Goal: Transaction & Acquisition: Purchase product/service

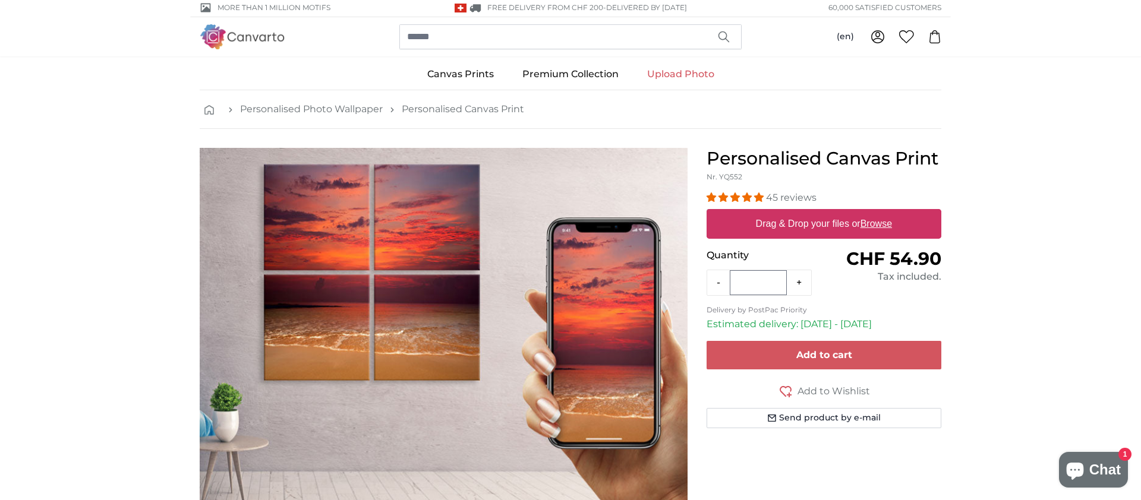
click at [852, 224] on label "Drag & Drop your files or Browse" at bounding box center [824, 224] width 146 height 24
click at [852, 213] on input "Drag & Drop your files or Browse" at bounding box center [824, 211] width 235 height 4
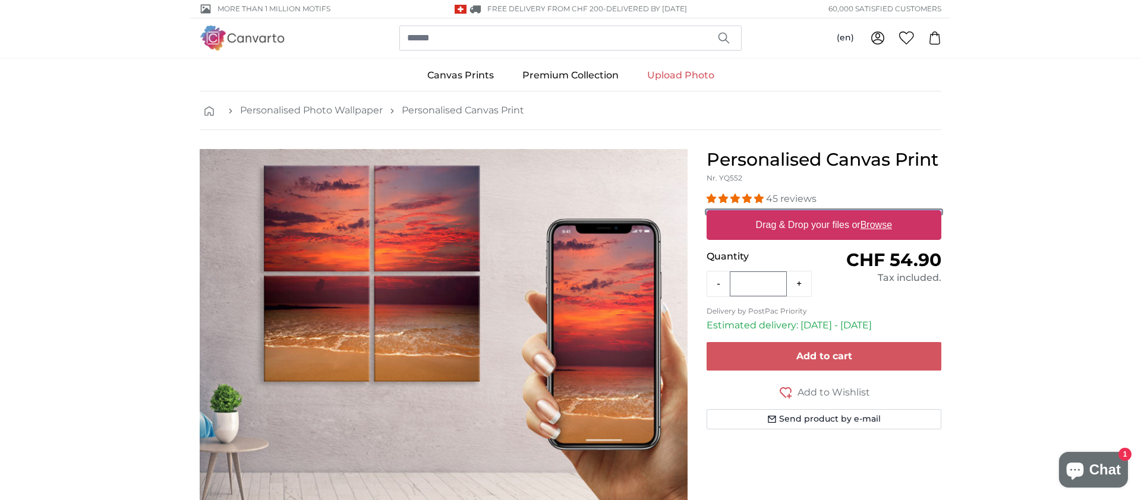
type input "**********"
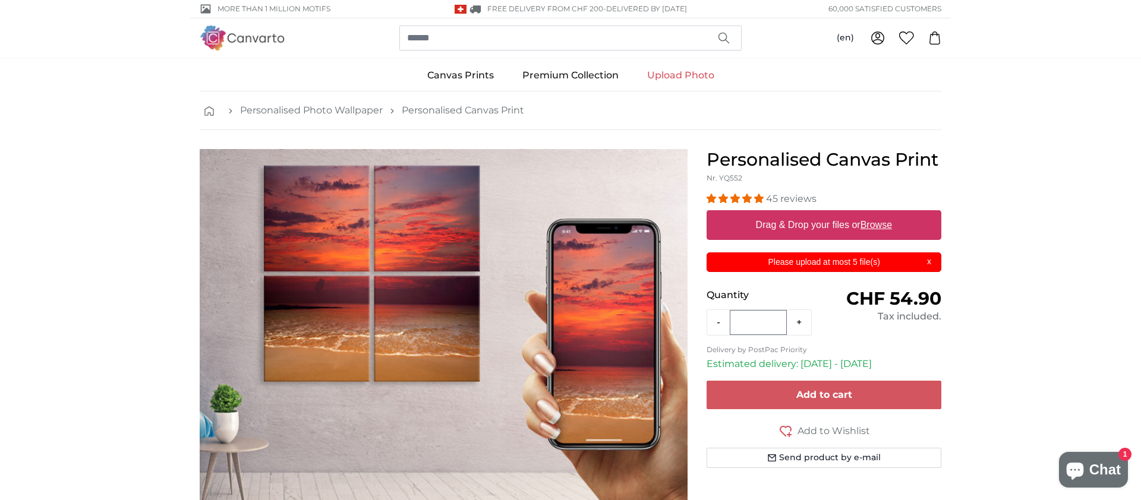
click at [929, 261] on div "Please upload at most 5 file(s) X" at bounding box center [824, 263] width 235 height 20
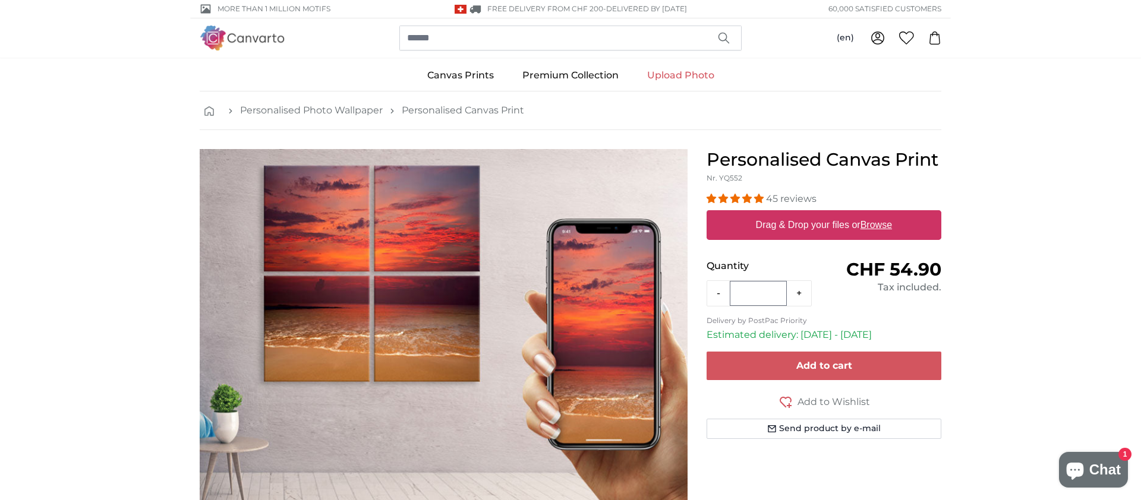
click at [834, 223] on label "Drag & Drop your files or Browse" at bounding box center [824, 225] width 146 height 24
click at [834, 214] on input "Drag & Drop your files or Browse" at bounding box center [824, 212] width 235 height 4
type input "**********"
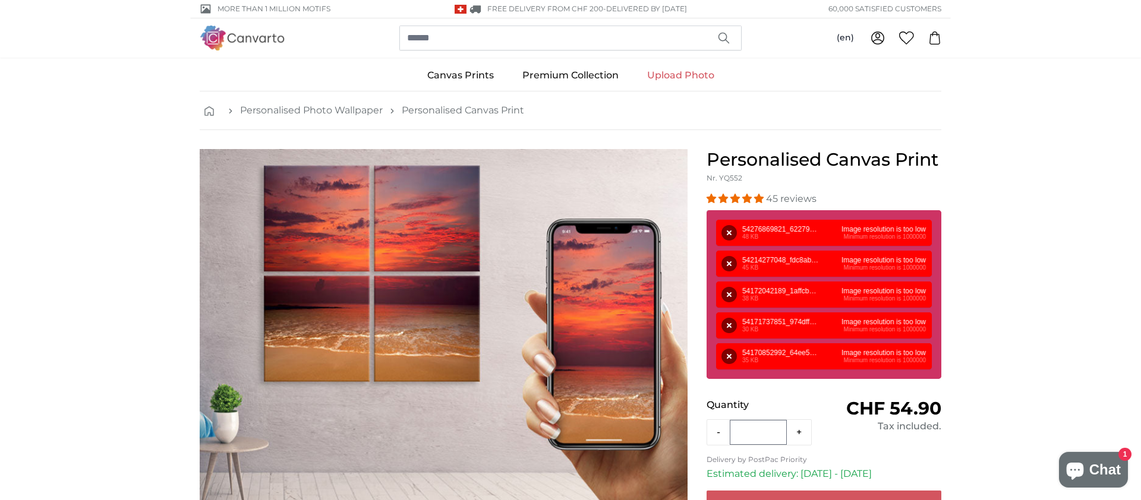
click at [847, 231] on div "Remove Retry Remove Upload Cancel Retry Remove 54276869821_622791f32d_w.jpg 48 …" at bounding box center [824, 233] width 216 height 26
drag, startPoint x: 749, startPoint y: 233, endPoint x: 393, endPoint y: 232, distance: 356.0
click at [393, 232] on product-detail "Personalised Canvas Print Nr. YQ552 45 reviews Size 40 x 30 cm" at bounding box center [570, 368] width 761 height 477
click at [757, 233] on div "Remove Retry Remove Upload Cancel Retry Remove 54276869821_622791f32d_w.jpg 48 …" at bounding box center [824, 233] width 216 height 26
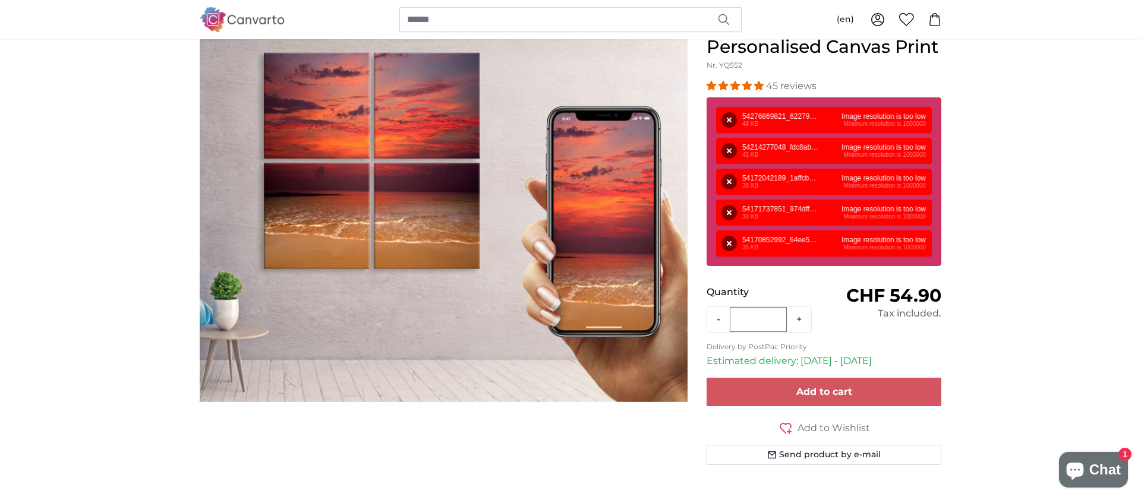
scroll to position [103, 0]
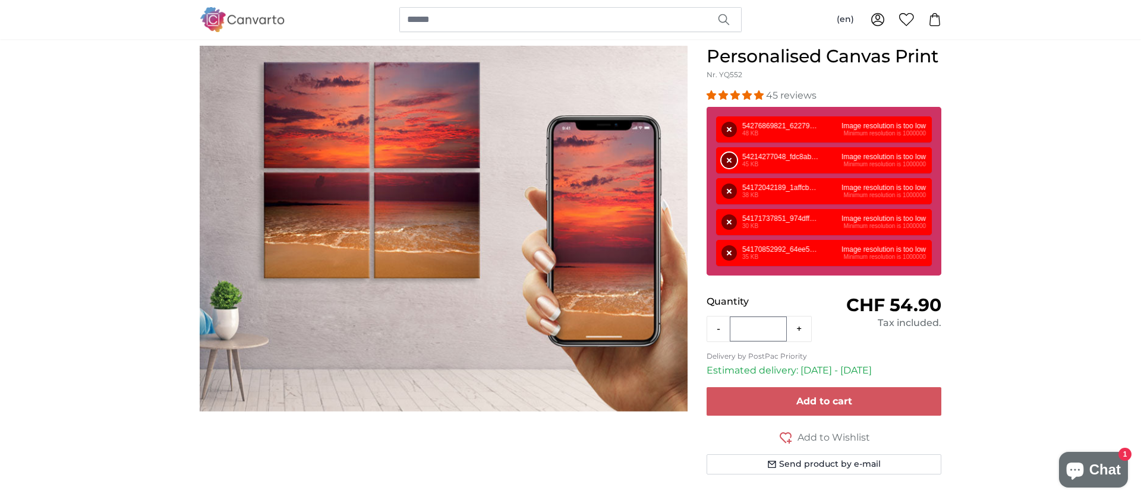
click at [727, 159] on button "Remove" at bounding box center [728, 160] width 15 height 15
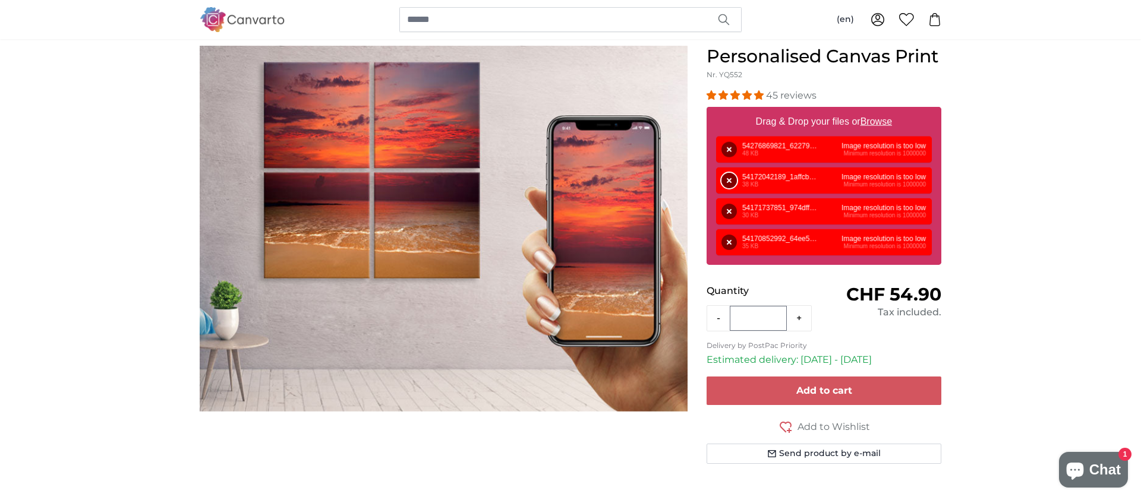
click at [729, 182] on button "Remove" at bounding box center [728, 180] width 15 height 15
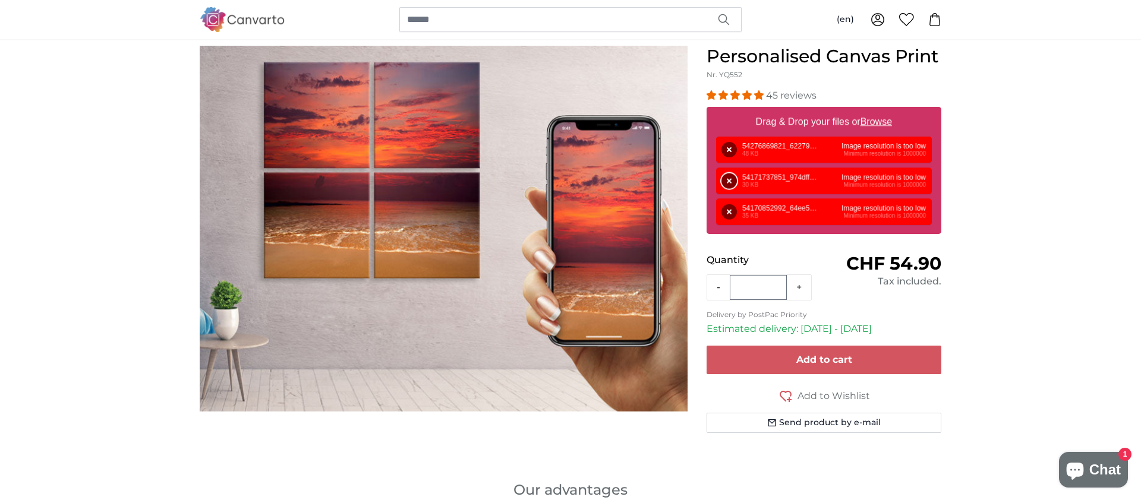
click at [730, 183] on button "Remove" at bounding box center [728, 181] width 15 height 15
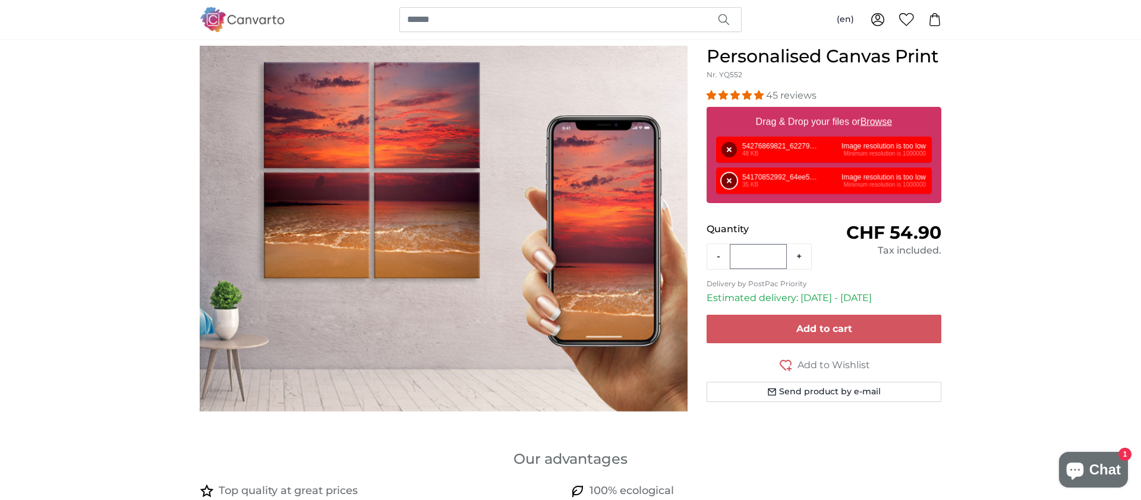
click at [730, 186] on button "Remove" at bounding box center [728, 181] width 15 height 15
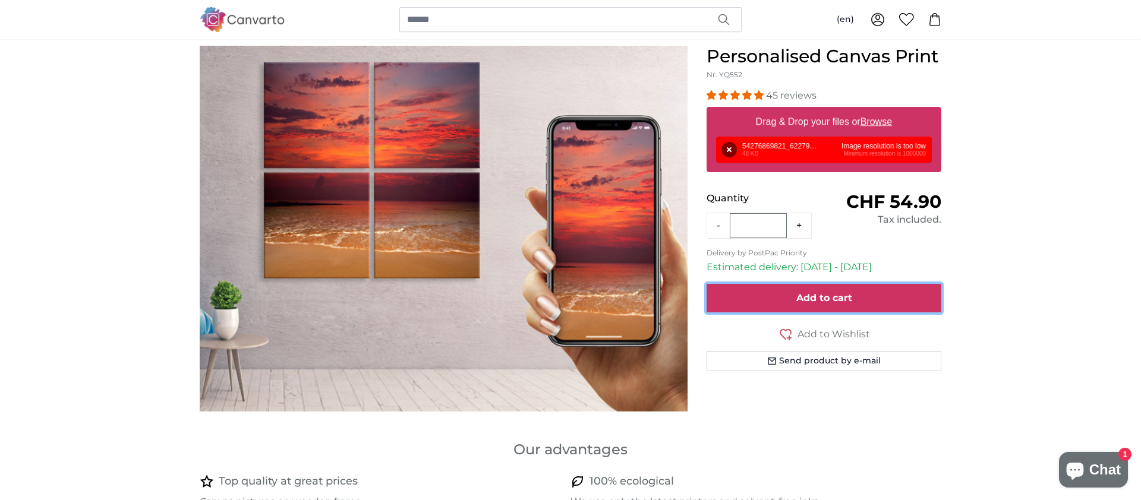
click at [840, 302] on span "Add to cart" at bounding box center [824, 297] width 56 height 11
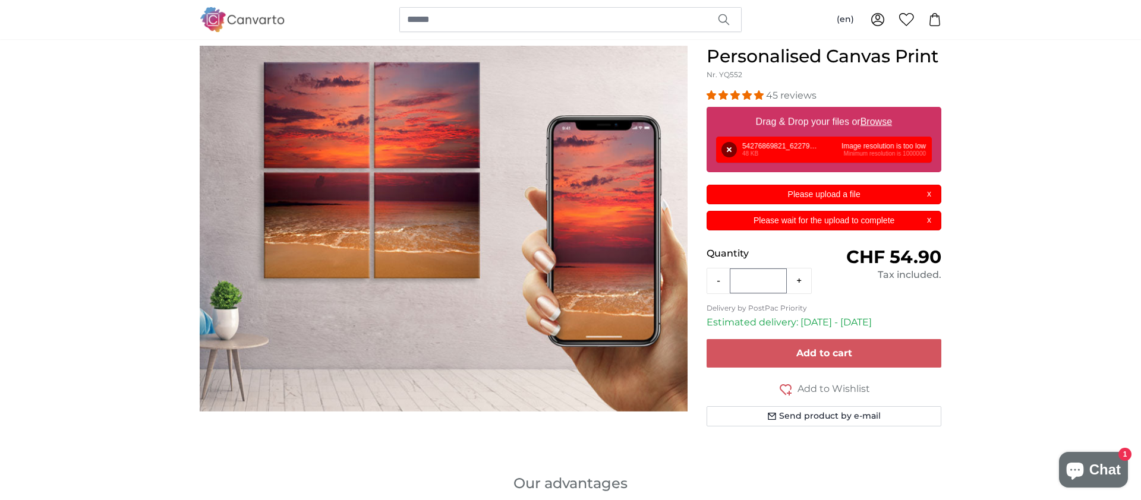
scroll to position [0, 0]
click at [725, 147] on button "Remove" at bounding box center [728, 149] width 15 height 15
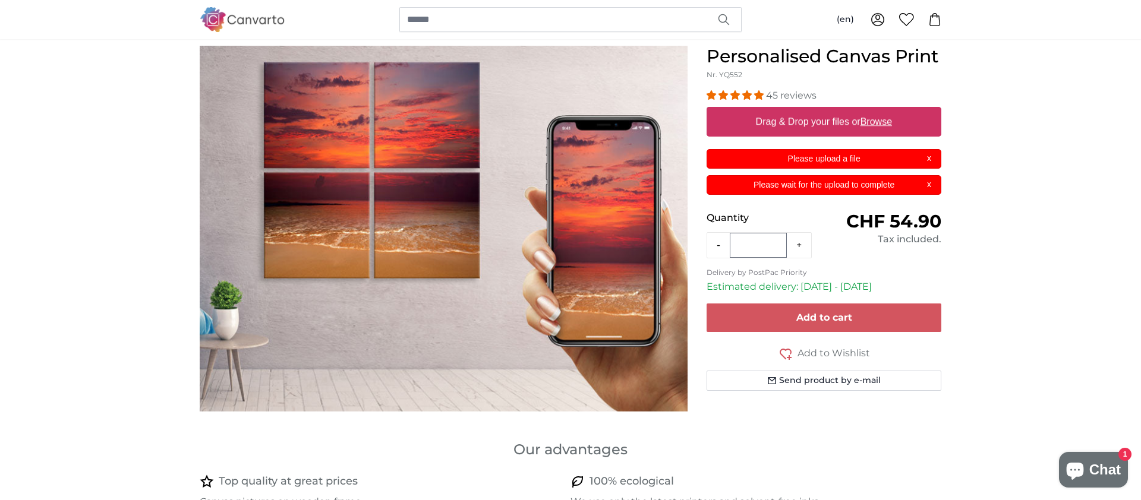
click at [832, 156] on p "Please upload a file" at bounding box center [824, 159] width 220 height 12
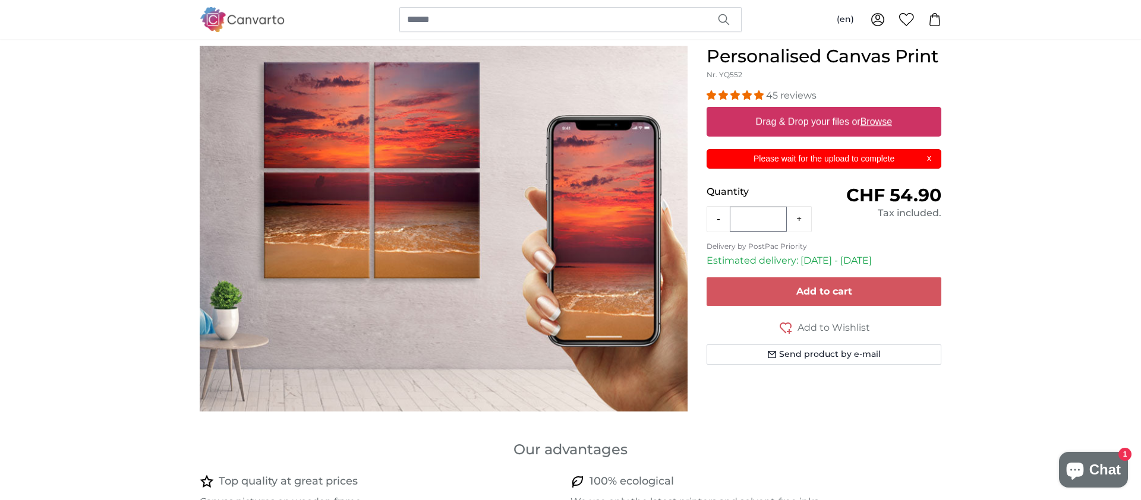
click at [825, 121] on label "Drag & Drop your files or Browse" at bounding box center [824, 122] width 146 height 24
click at [825, 111] on input "Drag & Drop your files or Browse" at bounding box center [824, 109] width 235 height 4
type input "**********"
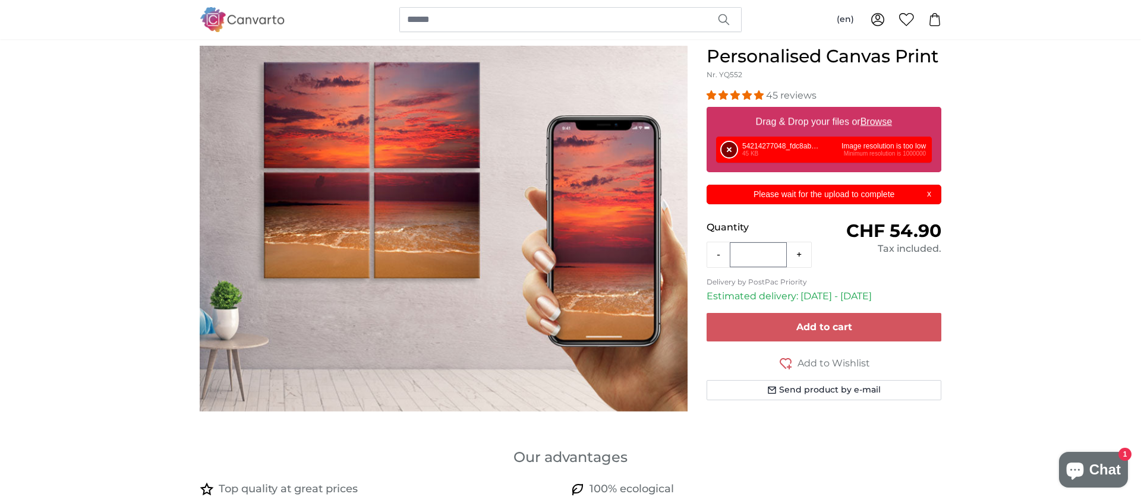
click at [723, 150] on button "Remove" at bounding box center [728, 149] width 15 height 15
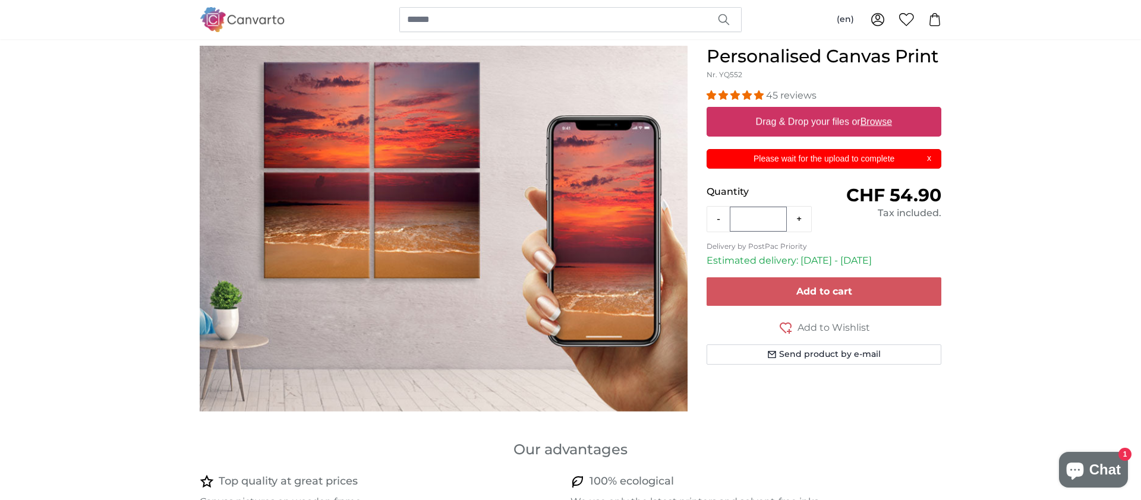
click at [800, 121] on label "Drag & Drop your files or Browse" at bounding box center [824, 122] width 146 height 24
click at [800, 111] on input "Drag & Drop your files or Browse" at bounding box center [824, 109] width 235 height 4
type input "**********"
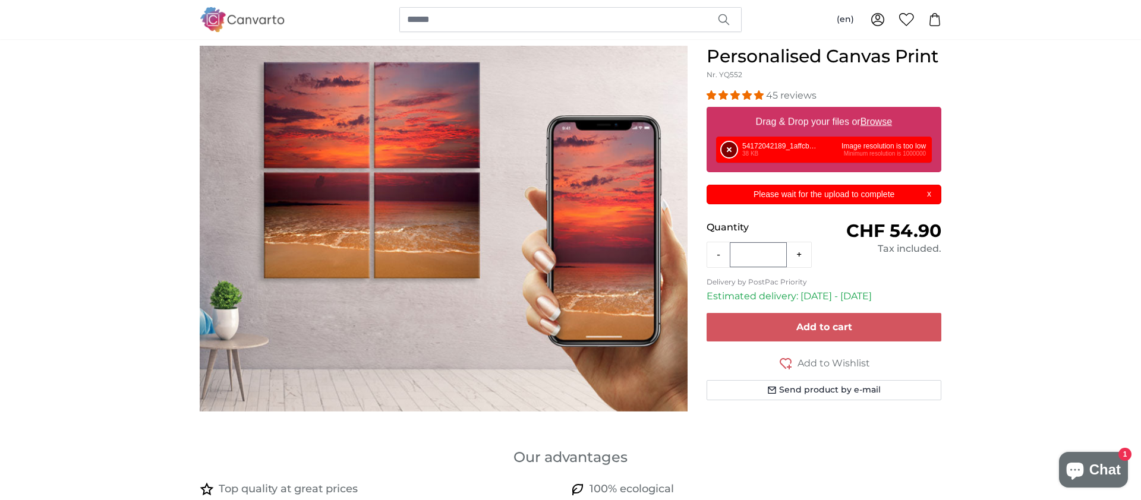
click at [729, 149] on button "Remove" at bounding box center [728, 149] width 15 height 15
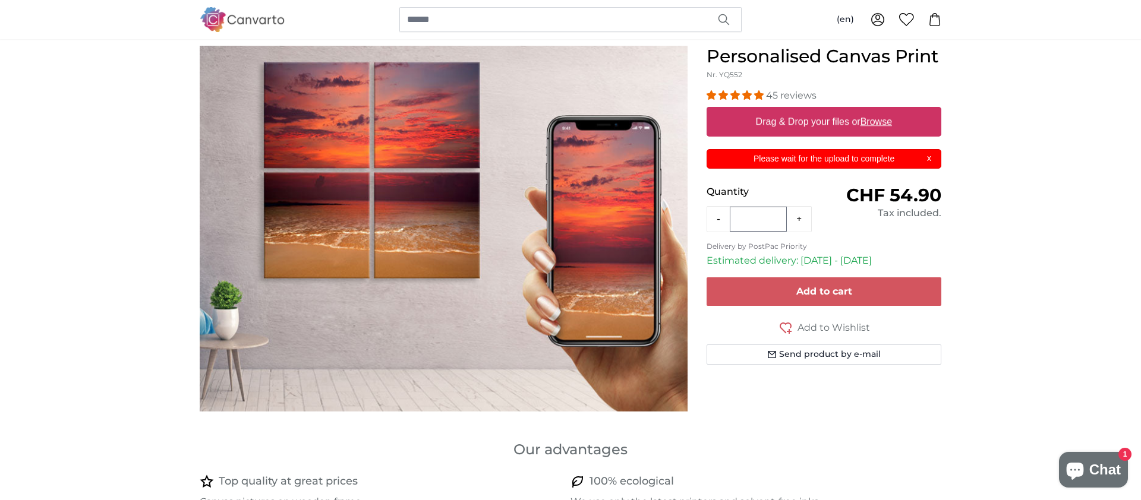
click at [754, 125] on label "Drag & Drop your files or Browse" at bounding box center [824, 122] width 146 height 24
click at [754, 111] on input "Drag & Drop your files or Browse" at bounding box center [824, 109] width 235 height 4
type input "**********"
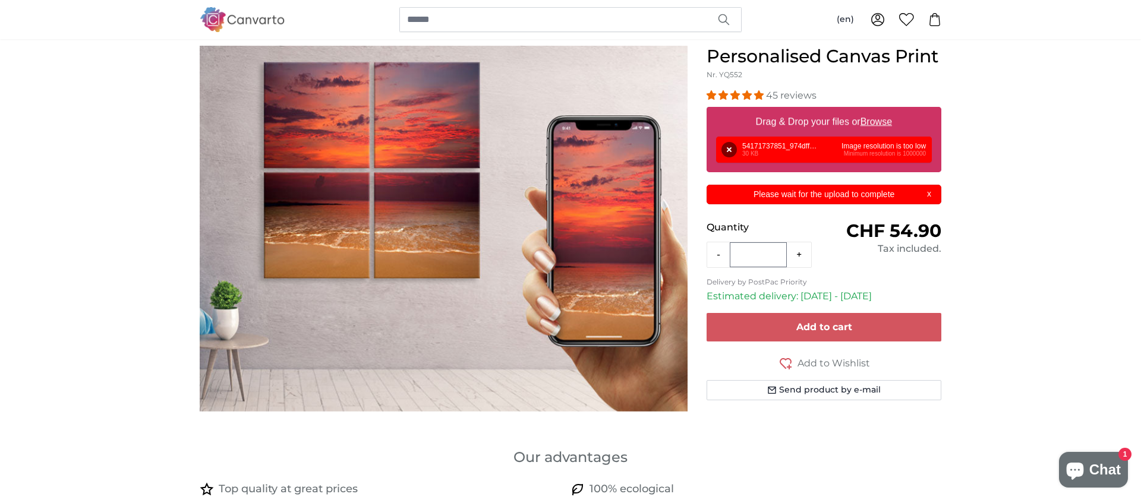
click at [787, 151] on div "Remove Retry Remove Upload Cancel Retry Remove 54171737851_974dff13b4_w.jpg 30 …" at bounding box center [824, 150] width 216 height 26
click at [728, 150] on button "Remove" at bounding box center [728, 149] width 15 height 15
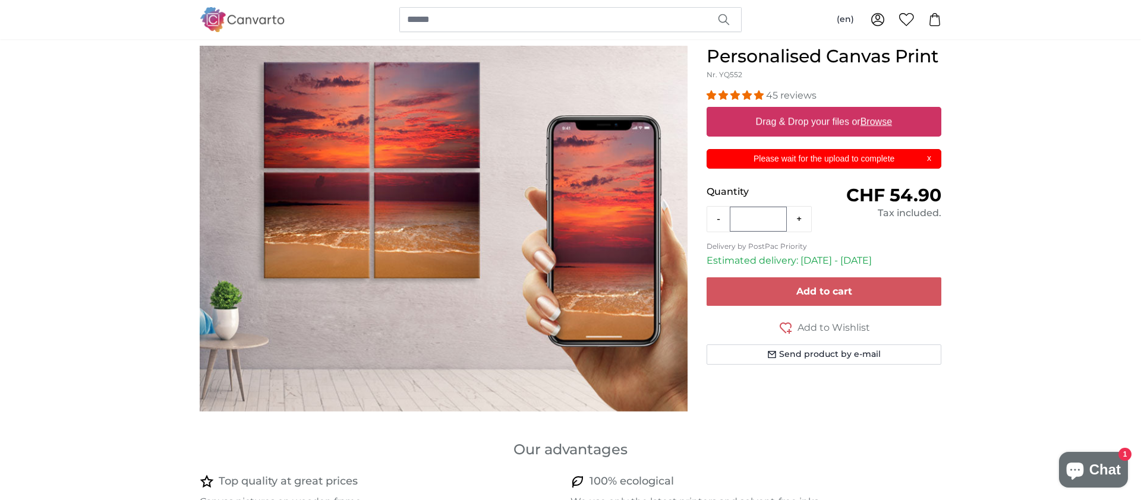
click at [778, 128] on label "Drag & Drop your files or Browse" at bounding box center [824, 122] width 146 height 24
click at [778, 111] on input "Drag & Drop your files or Browse" at bounding box center [824, 109] width 235 height 4
type input "**********"
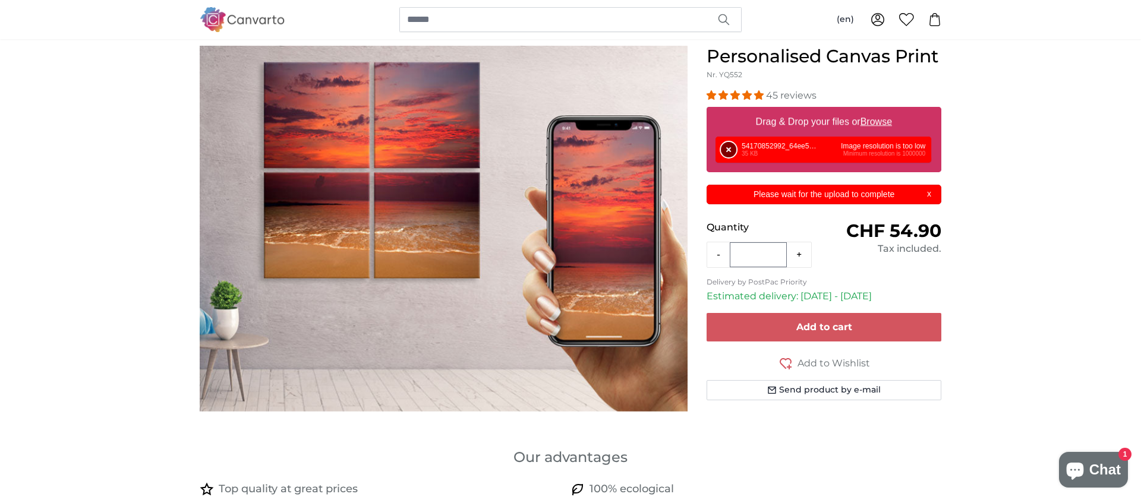
click at [728, 150] on button "Remove" at bounding box center [728, 149] width 15 height 15
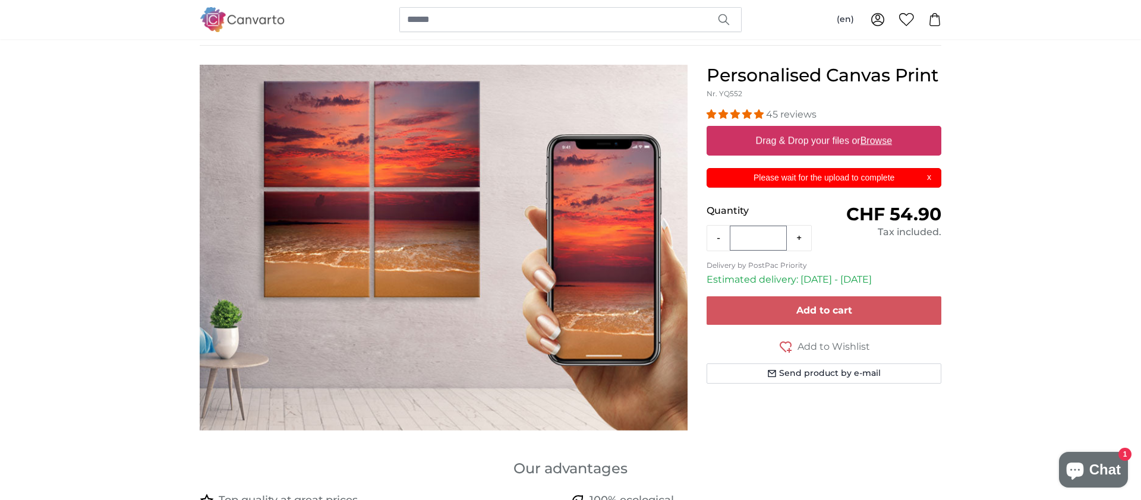
scroll to position [85, 0]
click at [812, 139] on label "Drag & Drop your files or Browse" at bounding box center [824, 140] width 146 height 24
click at [812, 129] on input "Drag & Drop your files or Browse" at bounding box center [824, 127] width 235 height 4
type input "**********"
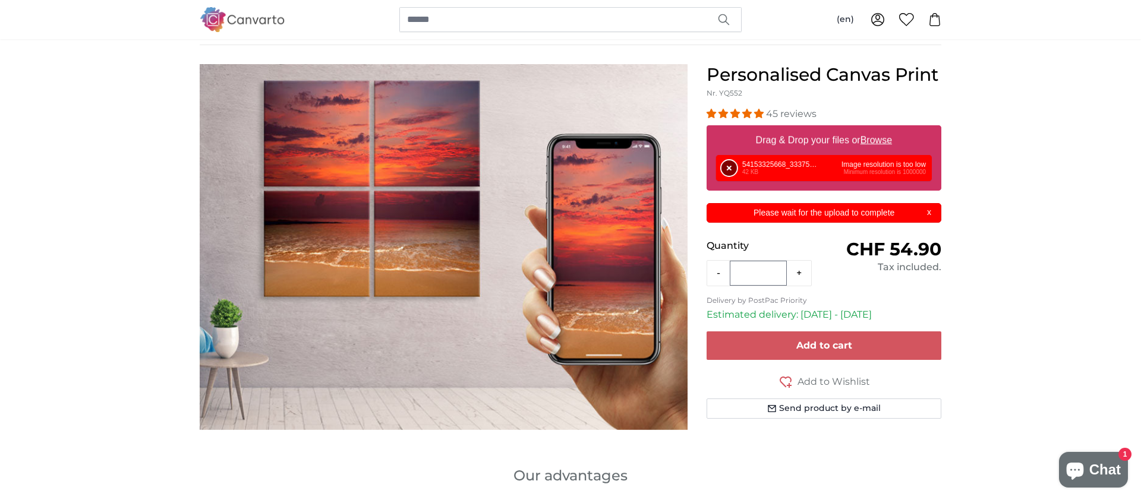
click at [728, 169] on button "Remove" at bounding box center [728, 167] width 15 height 15
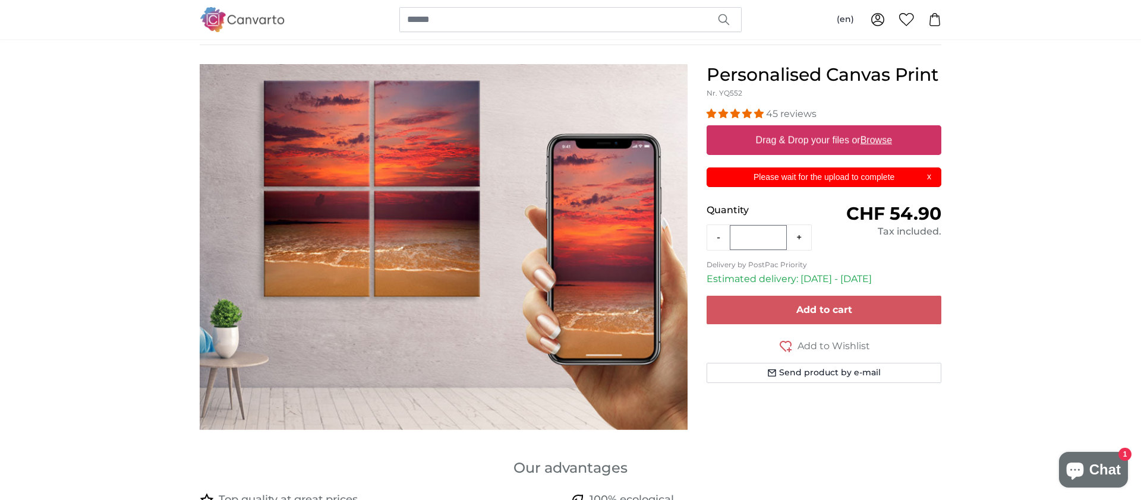
click at [760, 141] on label "Drag & Drop your files or Browse" at bounding box center [824, 140] width 146 height 24
click at [760, 129] on input "Drag & Drop your files or Browse" at bounding box center [824, 127] width 235 height 4
type input "**********"
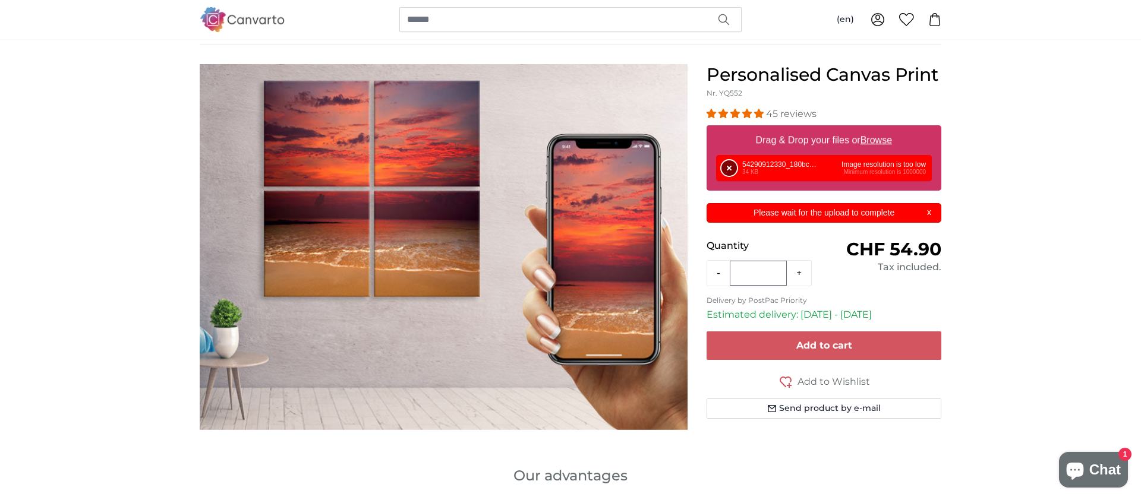
click at [729, 166] on button "Remove" at bounding box center [728, 167] width 15 height 15
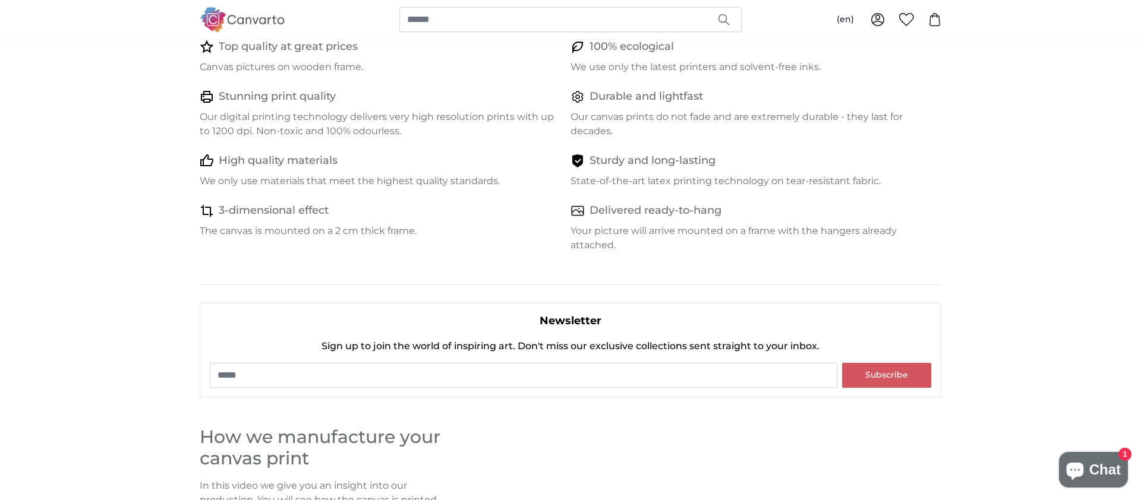
scroll to position [537, 0]
